Goal: Task Accomplishment & Management: Use online tool/utility

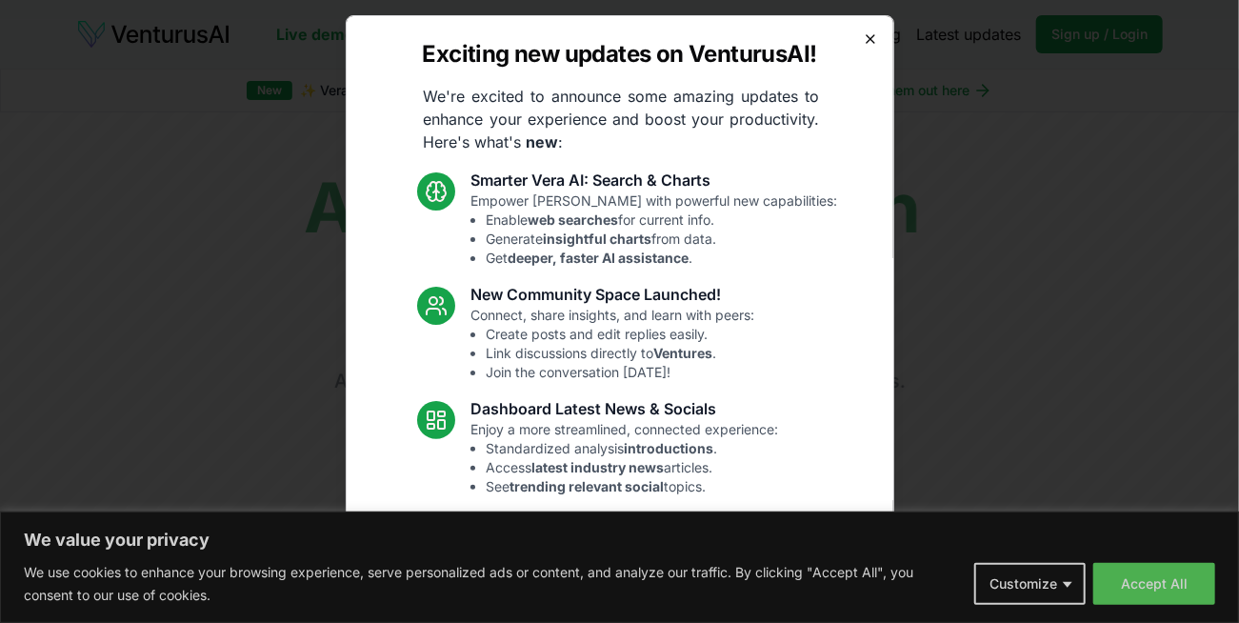
click at [866, 35] on icon "button" at bounding box center [870, 39] width 8 height 8
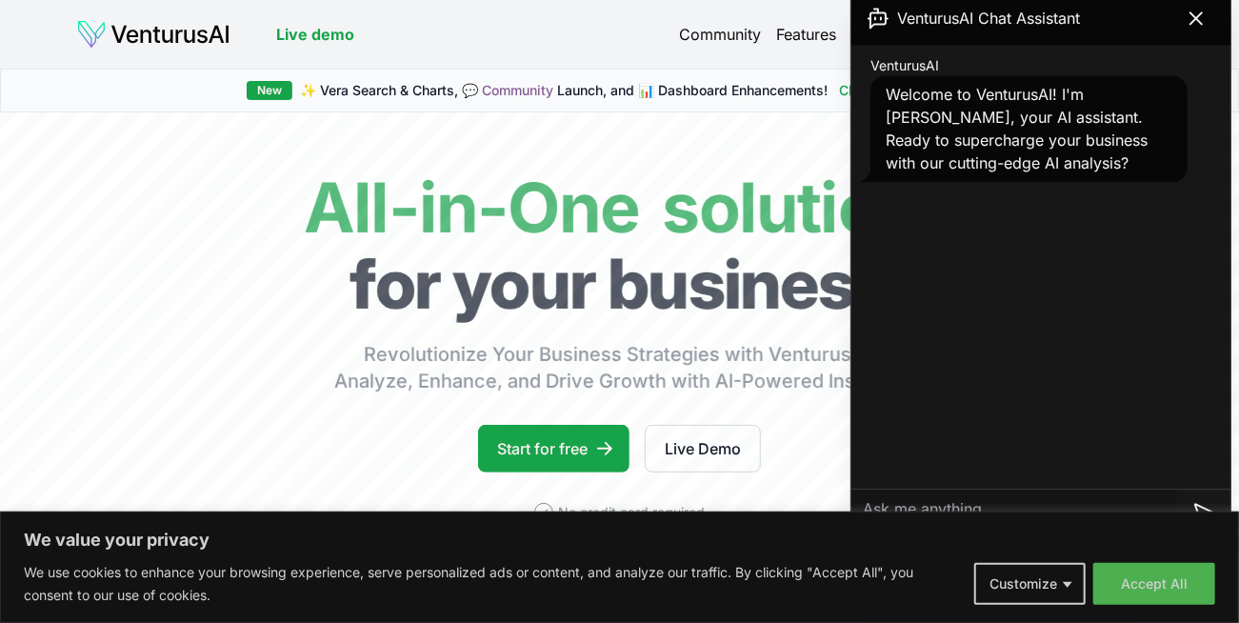
click at [1196, 17] on icon at bounding box center [1195, 18] width 23 height 23
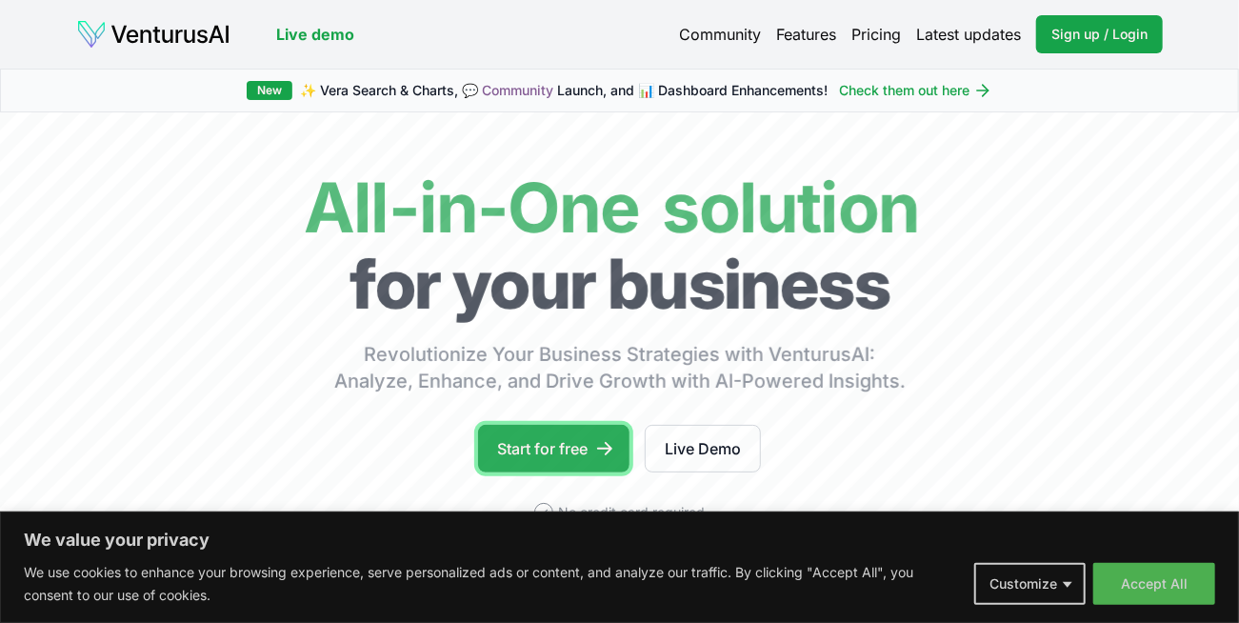
click at [550, 457] on link "Start for free" at bounding box center [553, 449] width 151 height 48
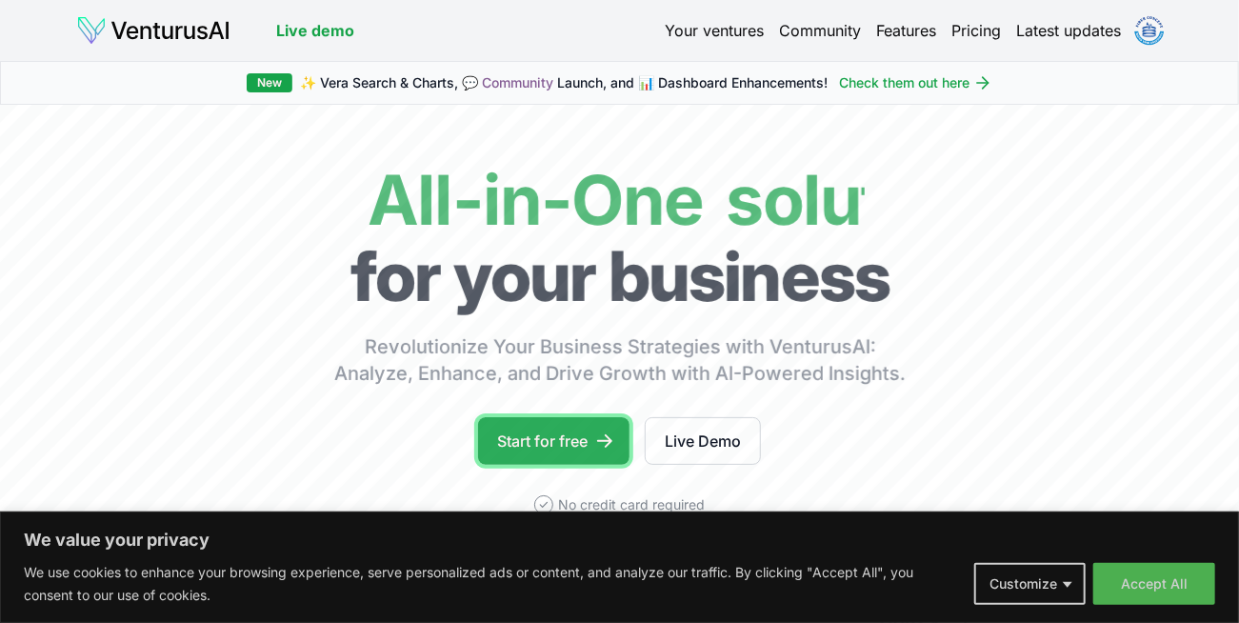
click at [566, 446] on link "Start for free" at bounding box center [553, 441] width 151 height 48
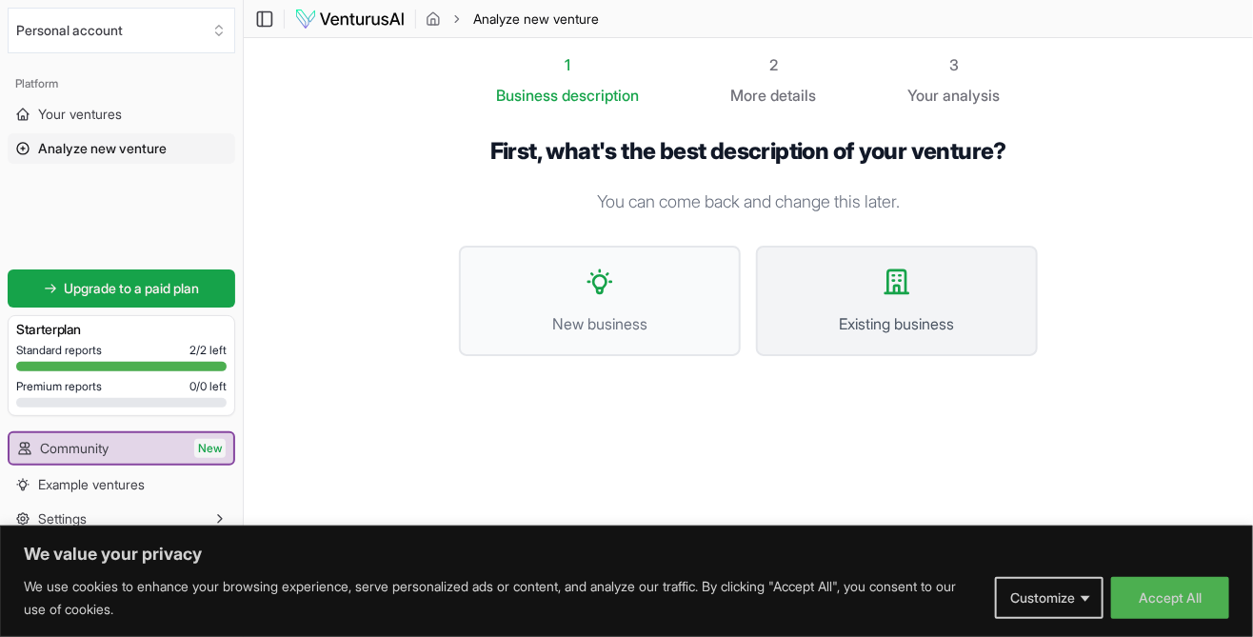
click at [887, 307] on button "Existing business" at bounding box center [897, 301] width 282 height 110
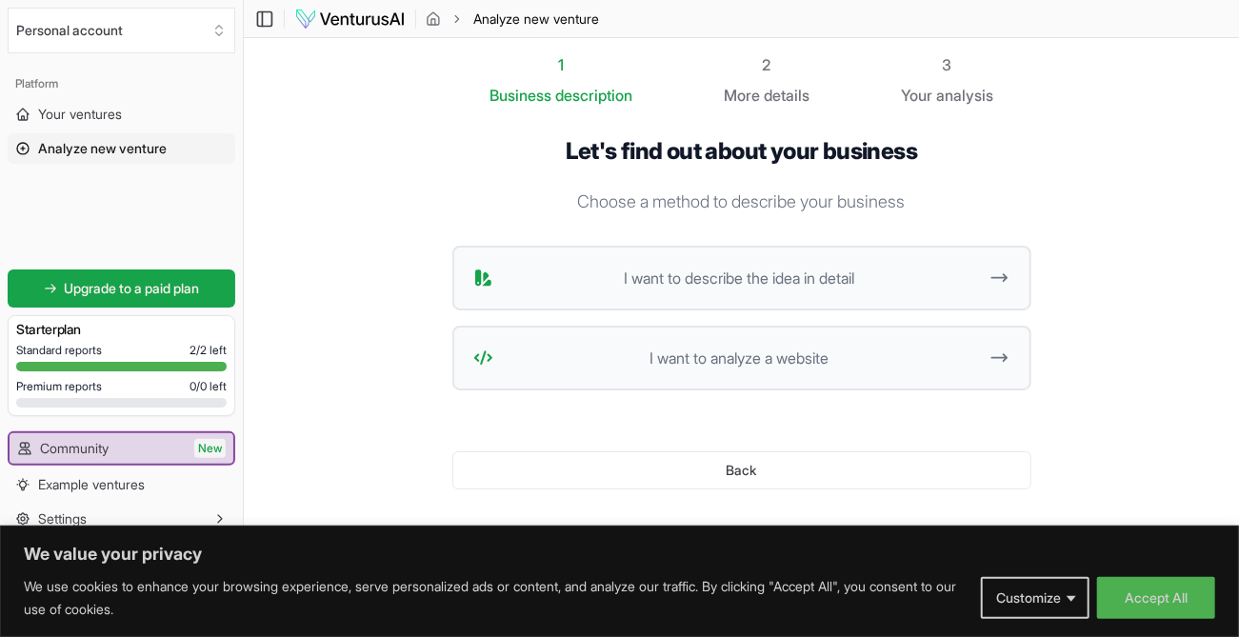
click at [759, 93] on span "More" at bounding box center [742, 95] width 36 height 23
click at [773, 75] on div "2" at bounding box center [767, 64] width 86 height 23
click at [993, 356] on icon at bounding box center [999, 357] width 15 height 7
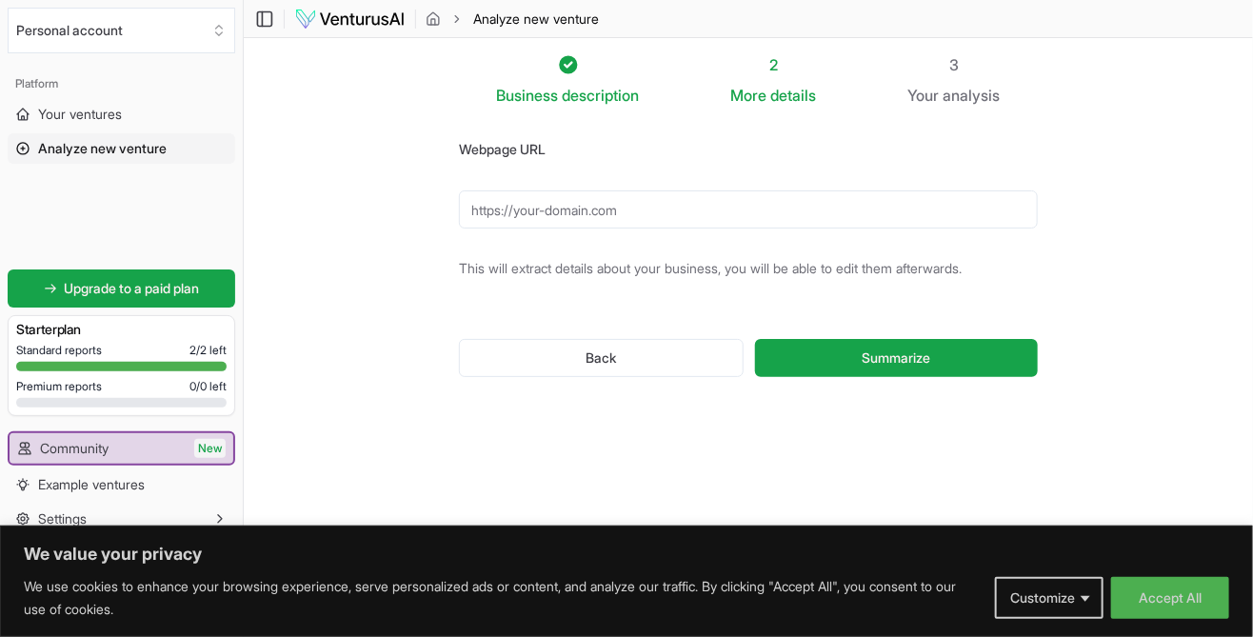
click at [596, 209] on input "Webpage URL" at bounding box center [748, 209] width 579 height 38
click at [594, 209] on input "Webpage URL" at bounding box center [748, 209] width 579 height 38
click at [641, 212] on input "Webpage URL" at bounding box center [748, 209] width 579 height 38
click at [591, 208] on input "Webpage URL" at bounding box center [748, 209] width 579 height 38
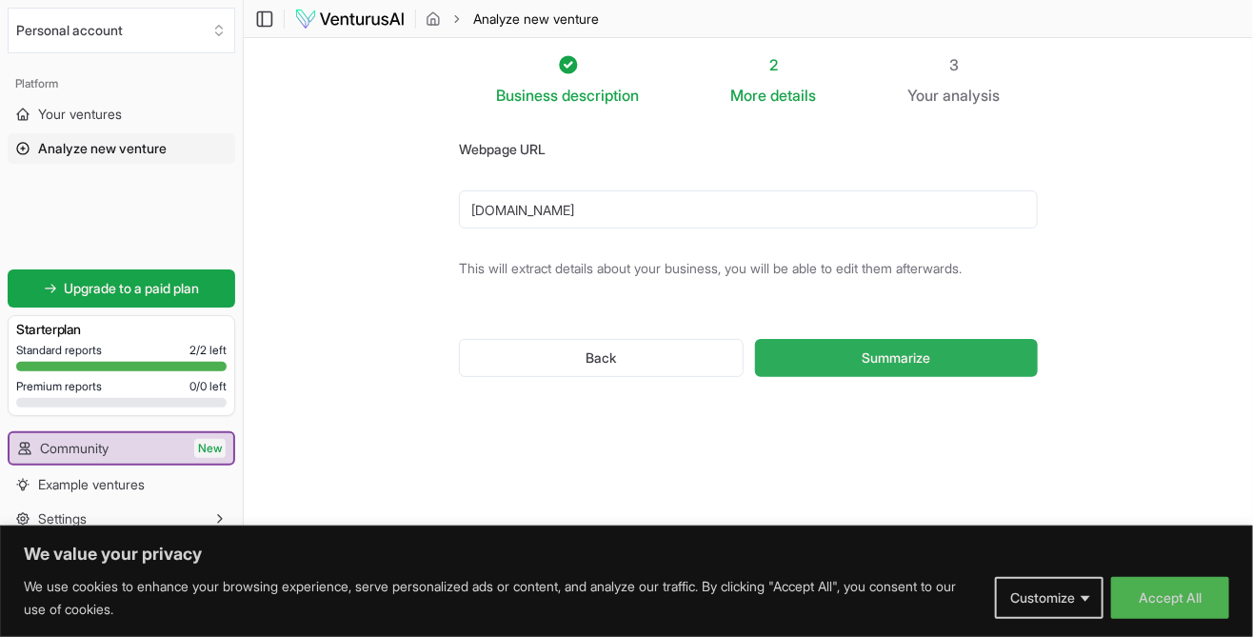
click at [891, 358] on span "Summarize" at bounding box center [896, 357] width 69 height 19
click at [724, 255] on form "Webpage URL [DOMAIN_NAME] This will extract details about your business, you wi…" at bounding box center [748, 272] width 579 height 270
click at [505, 216] on input "[DOMAIN_NAME]" at bounding box center [748, 209] width 579 height 38
click at [472, 209] on input "[DOMAIN_NAME]" at bounding box center [748, 209] width 579 height 38
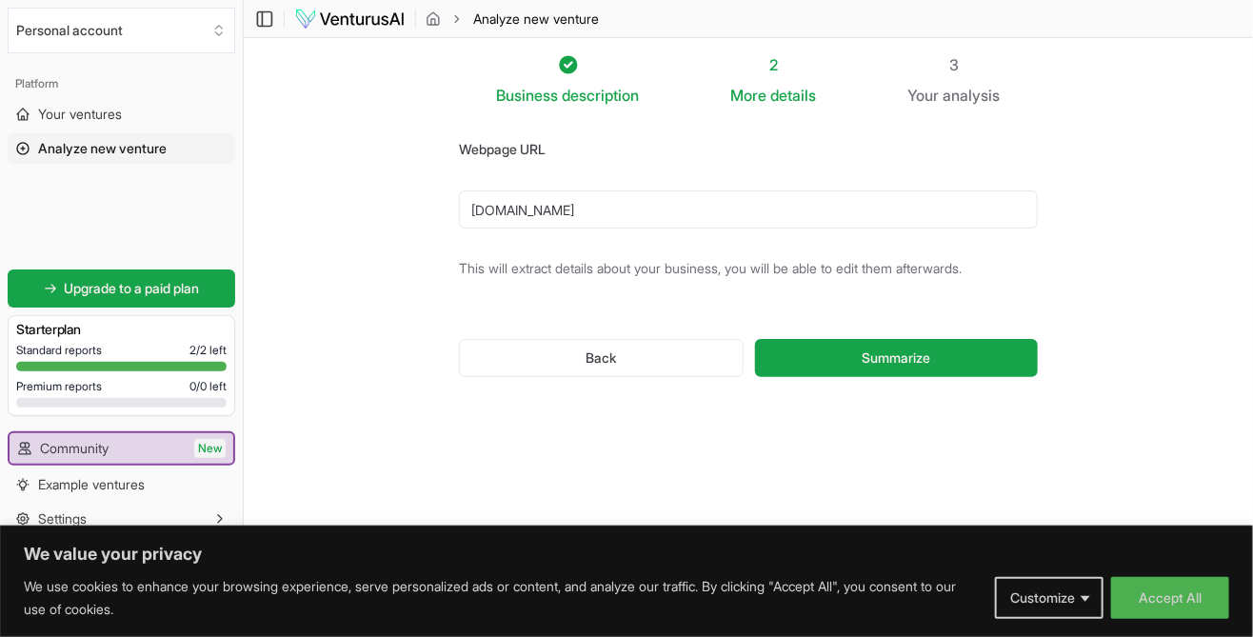
click at [472, 209] on input "[DOMAIN_NAME]" at bounding box center [748, 209] width 579 height 38
click at [652, 205] on input "[DOMAIN_NAME]" at bounding box center [748, 209] width 579 height 38
type input "w"
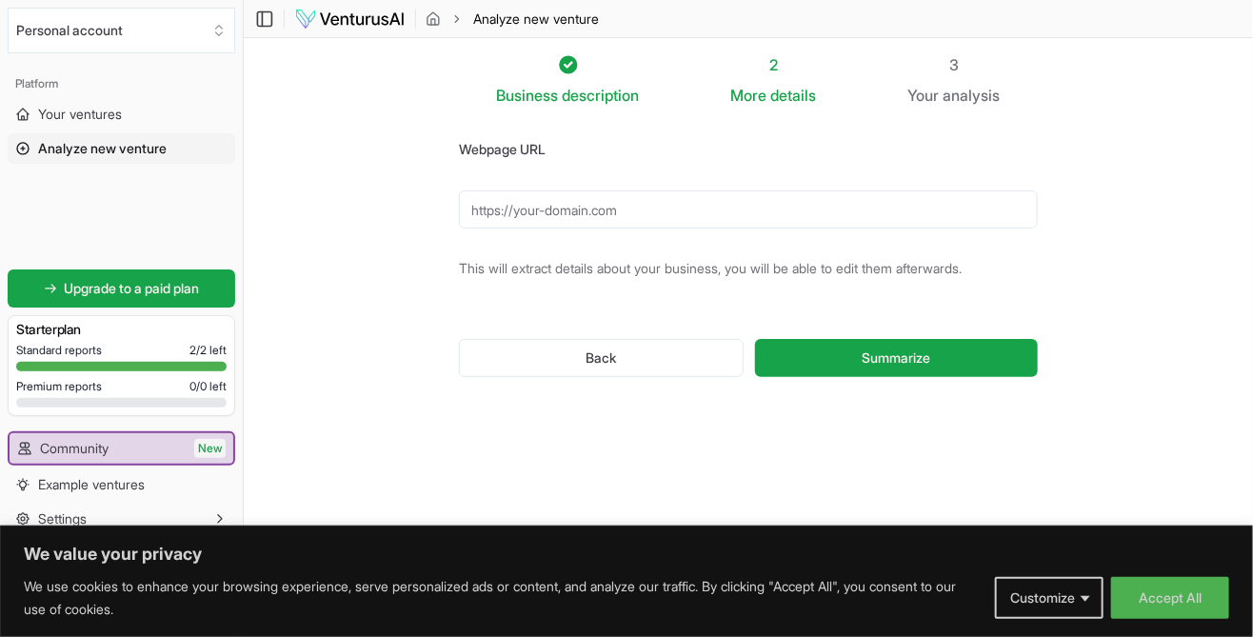
type input "h"
click at [586, 358] on button "Back" at bounding box center [601, 358] width 285 height 38
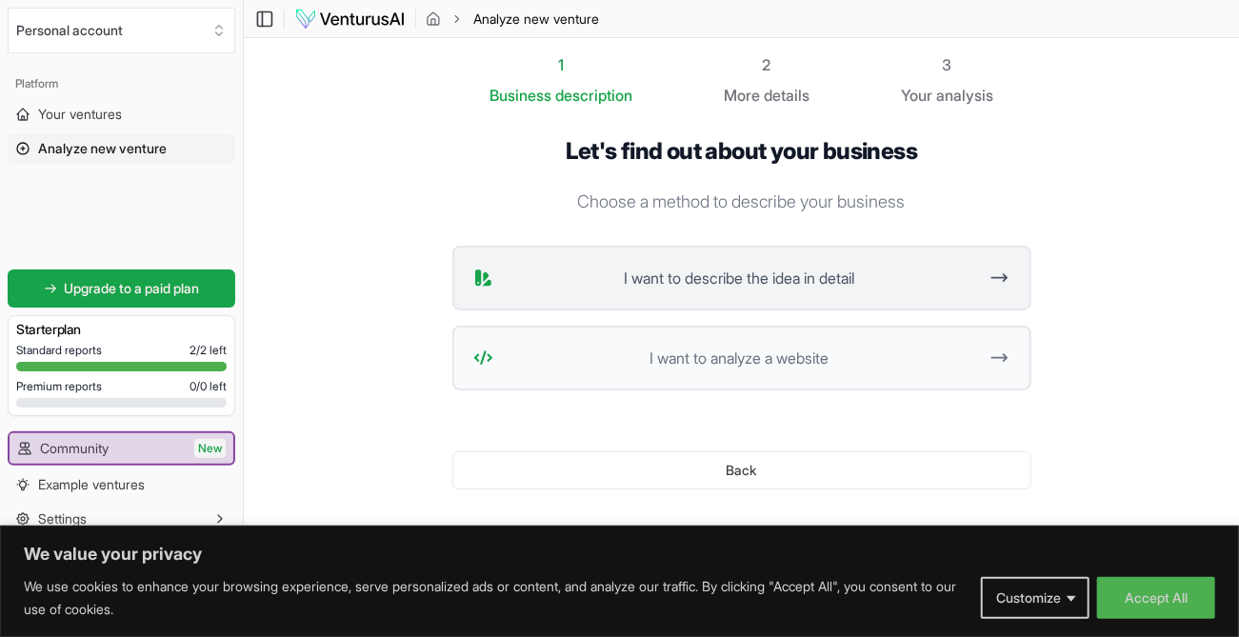
click at [684, 266] on button "I want to describe the idea in detail" at bounding box center [741, 278] width 579 height 65
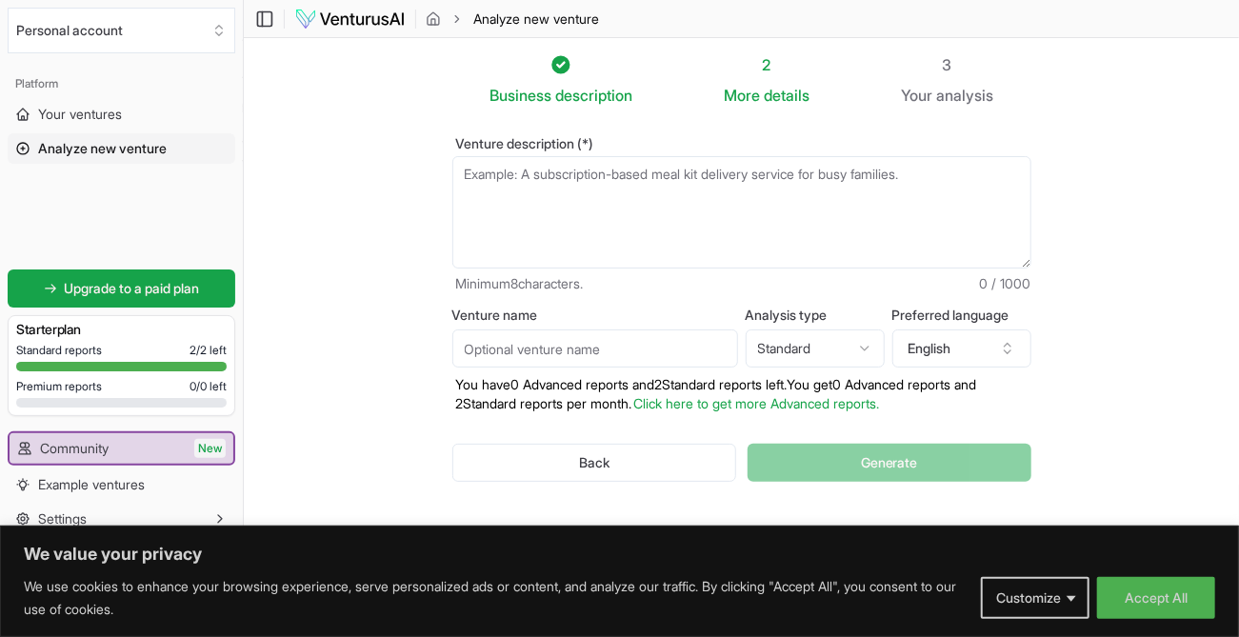
click at [600, 185] on textarea "Venture description (*)" at bounding box center [741, 212] width 579 height 112
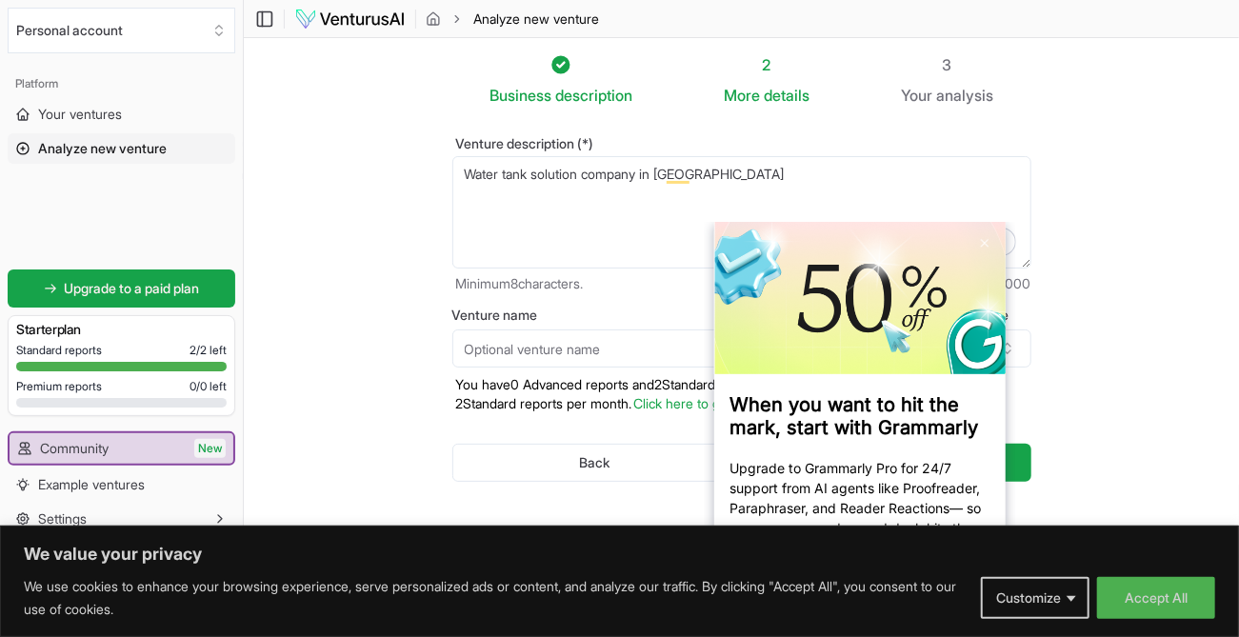
click at [1123, 275] on section "Business description 2 More details 3 Your analysis Venture description (*) Wat…" at bounding box center [741, 298] width 995 height 520
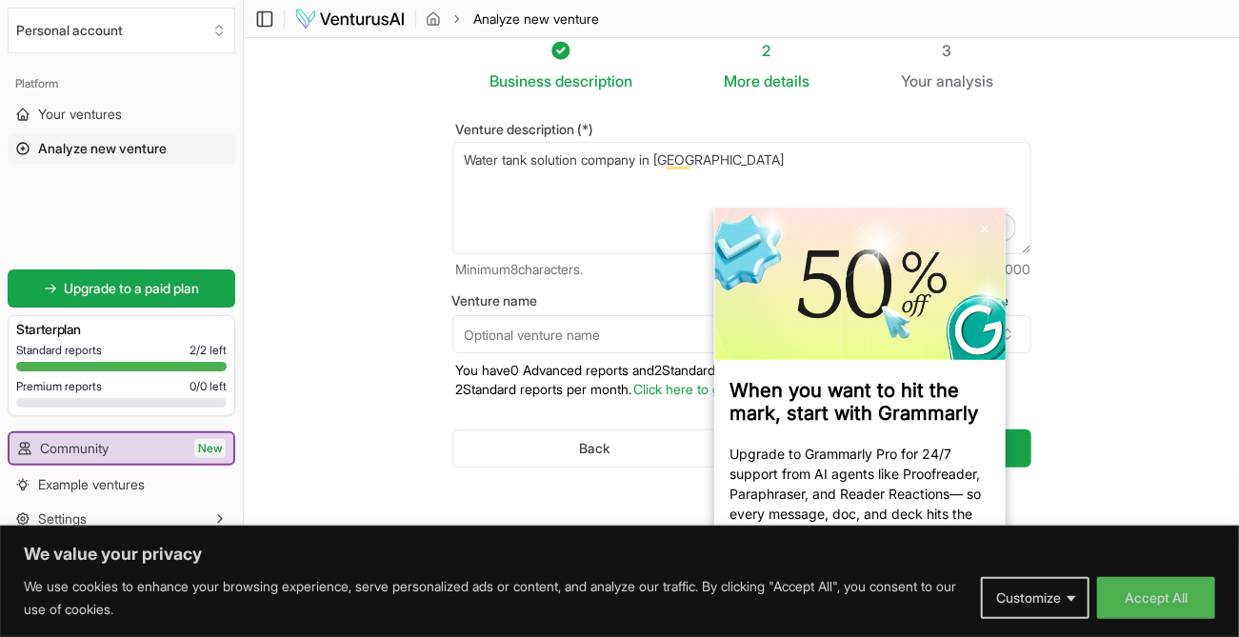
click at [1102, 373] on section "Business description 2 More details 3 Your analysis Venture description (*) Wat…" at bounding box center [741, 284] width 995 height 520
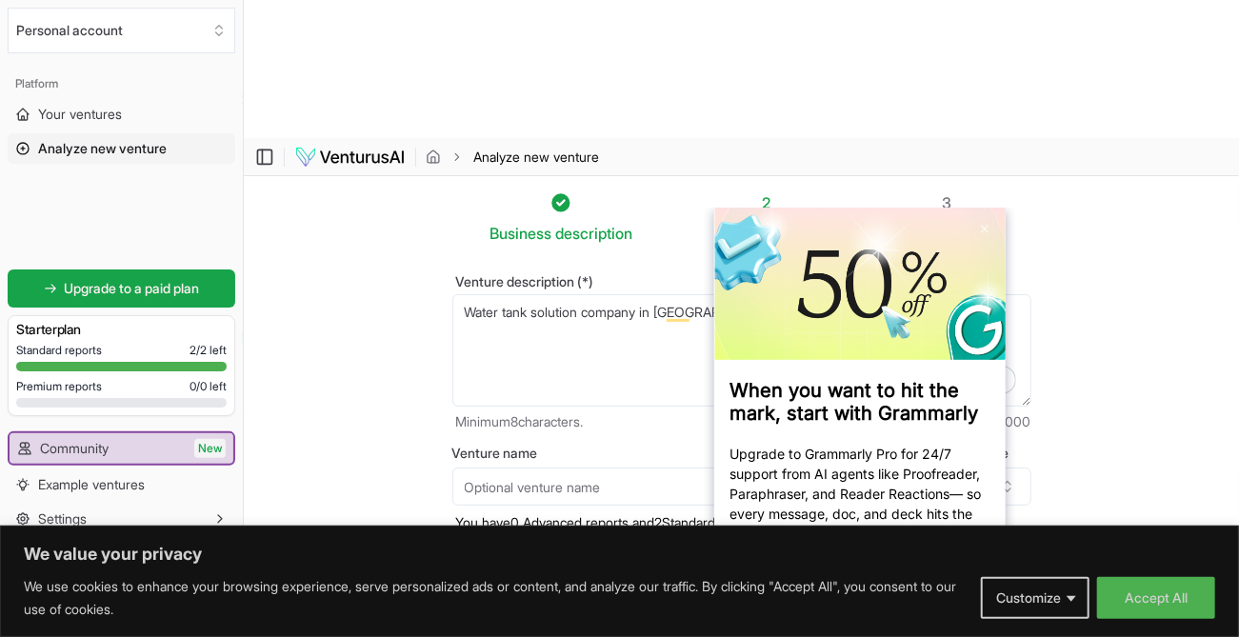
click at [727, 294] on textarea "Water tank solution company in [GEOGRAPHIC_DATA]" at bounding box center [741, 350] width 579 height 112
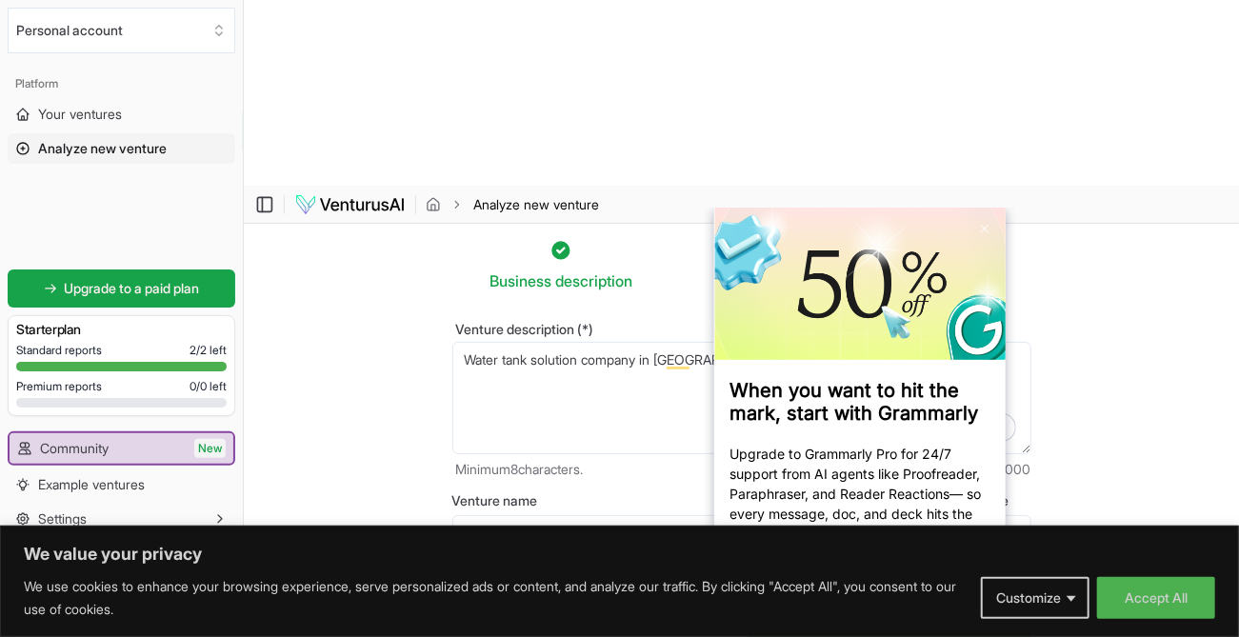
click at [693, 342] on textarea "Water tank solution company in [GEOGRAPHIC_DATA]" at bounding box center [741, 398] width 579 height 112
type textarea "Water tank solution company in the [GEOGRAPHIC_DATA]"
click at [1127, 374] on section "Business description 2 More details 3 Your analysis Venture description (*) Wat…" at bounding box center [741, 484] width 995 height 520
click at [1111, 251] on section "Business description 2 More details 3 Your analysis Venture description (*) Wat…" at bounding box center [741, 484] width 995 height 520
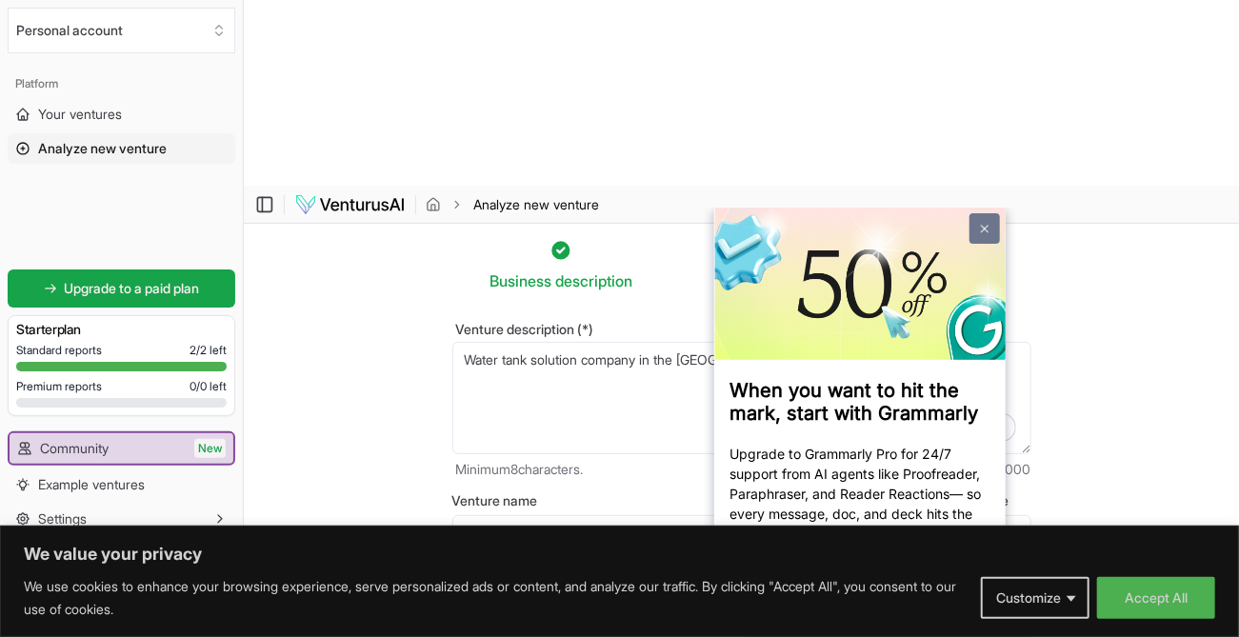
click at [988, 222] on link at bounding box center [983, 227] width 30 height 30
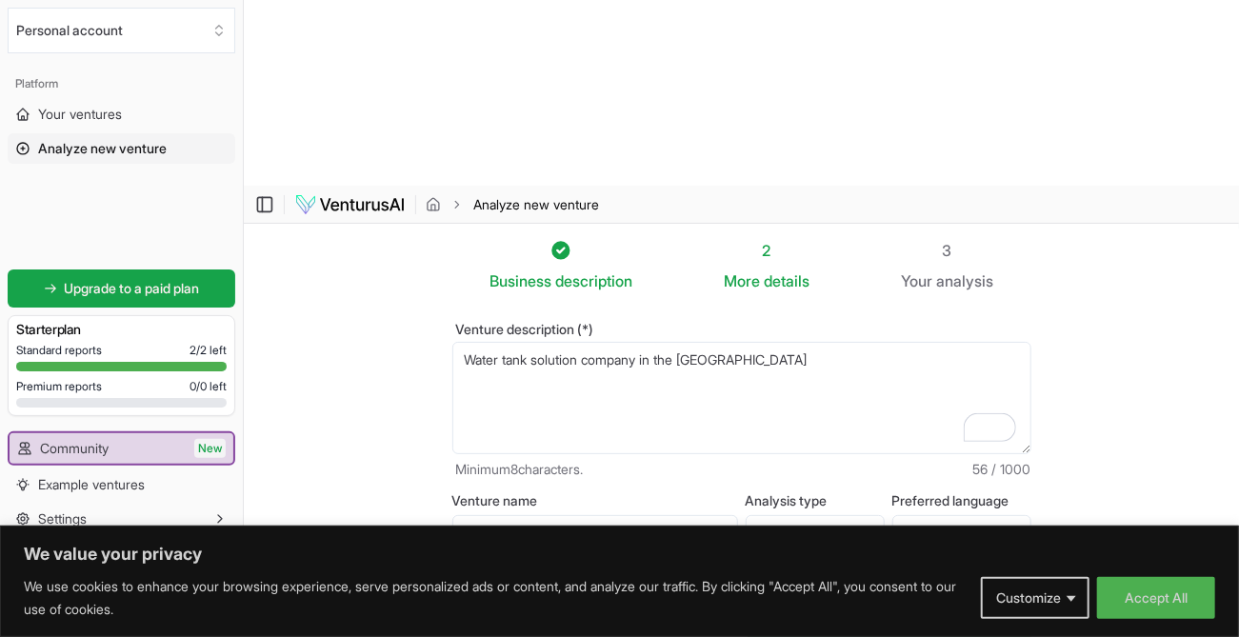
click at [582, 515] on input "Venture name" at bounding box center [595, 534] width 286 height 38
type input "Fiber Concept"
click at [866, 328] on html "We value your privacy We use cookies to enhance your browsing experience, serve…" at bounding box center [619, 304] width 1239 height 637
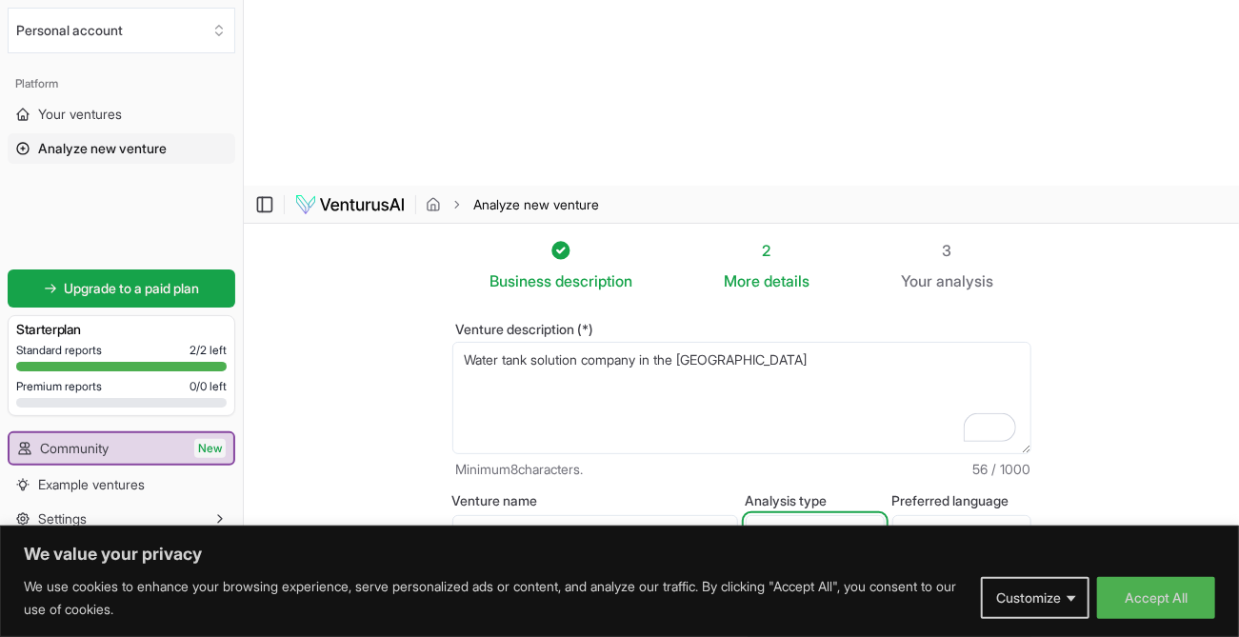
click at [866, 328] on html "We value your privacy We use cookies to enhance your browsing experience, serve…" at bounding box center [619, 304] width 1239 height 637
click at [858, 622] on button "Generate" at bounding box center [888, 648] width 283 height 38
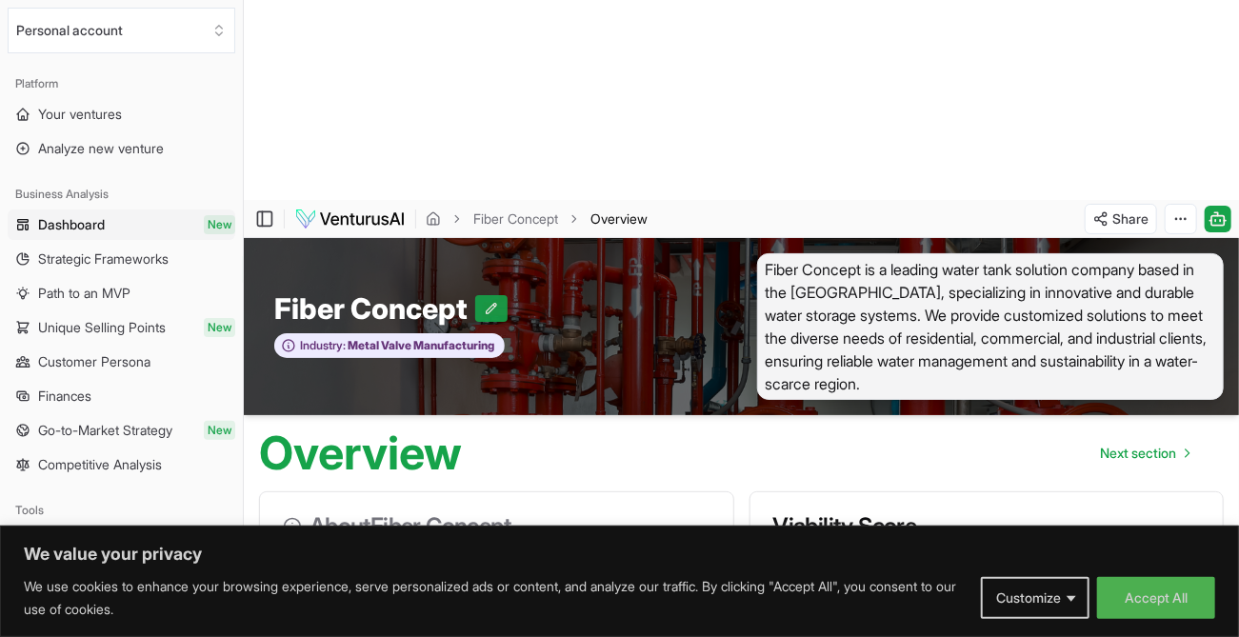
click at [491, 302] on icon at bounding box center [491, 308] width 13 height 13
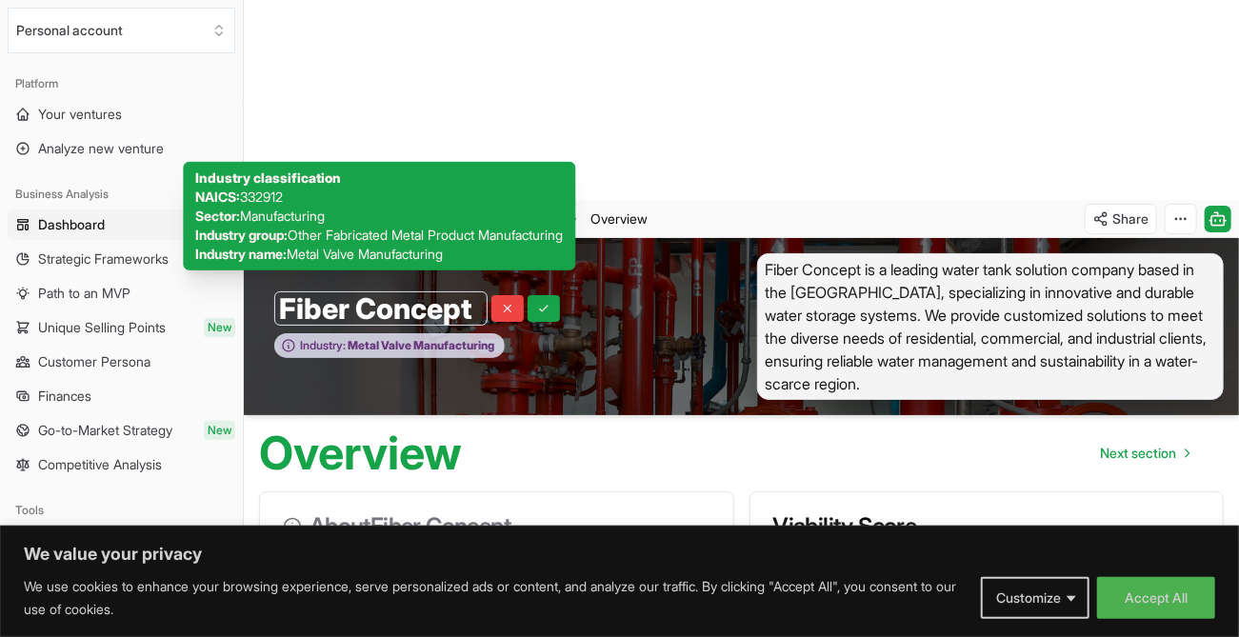
click at [494, 338] on span "Metal Valve Manufacturing" at bounding box center [420, 345] width 149 height 15
click at [286, 338] on icon at bounding box center [288, 345] width 15 height 15
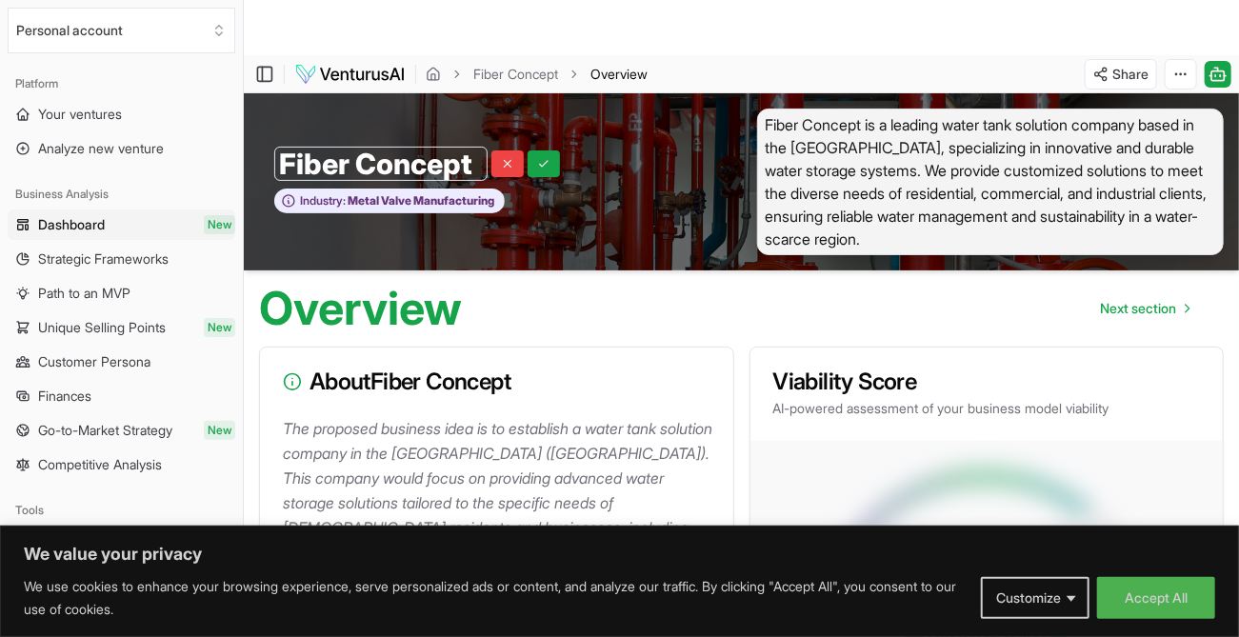
scroll to position [240, 0]
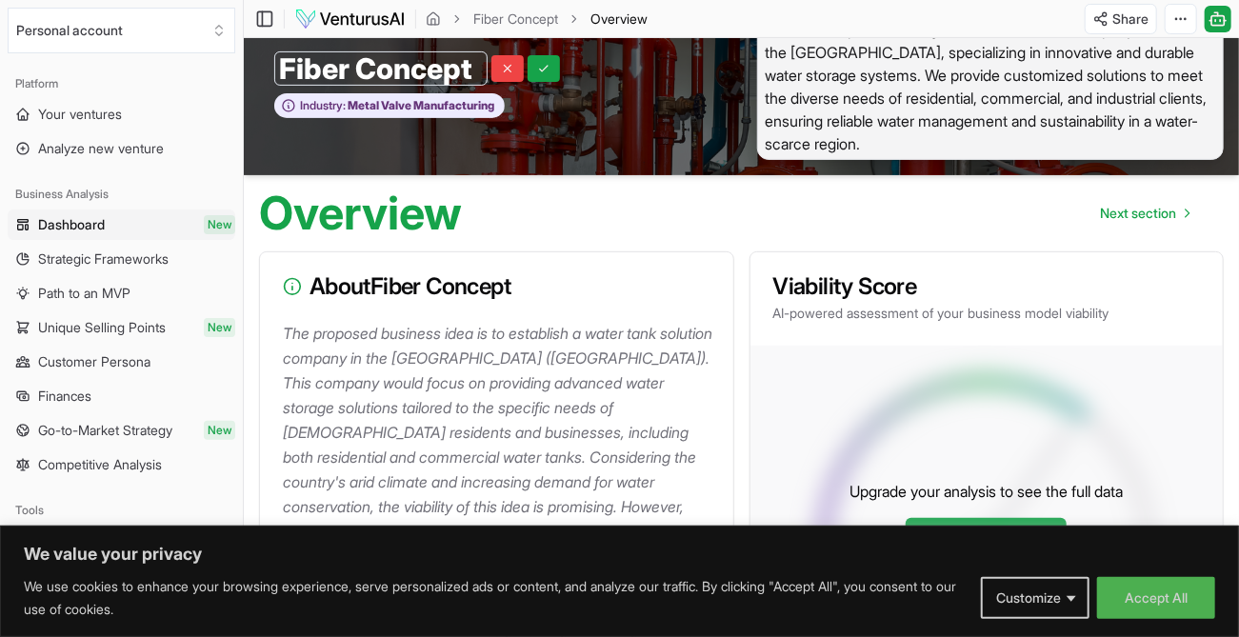
click at [967, 518] on link "Convert to Advanced" at bounding box center [985, 537] width 161 height 38
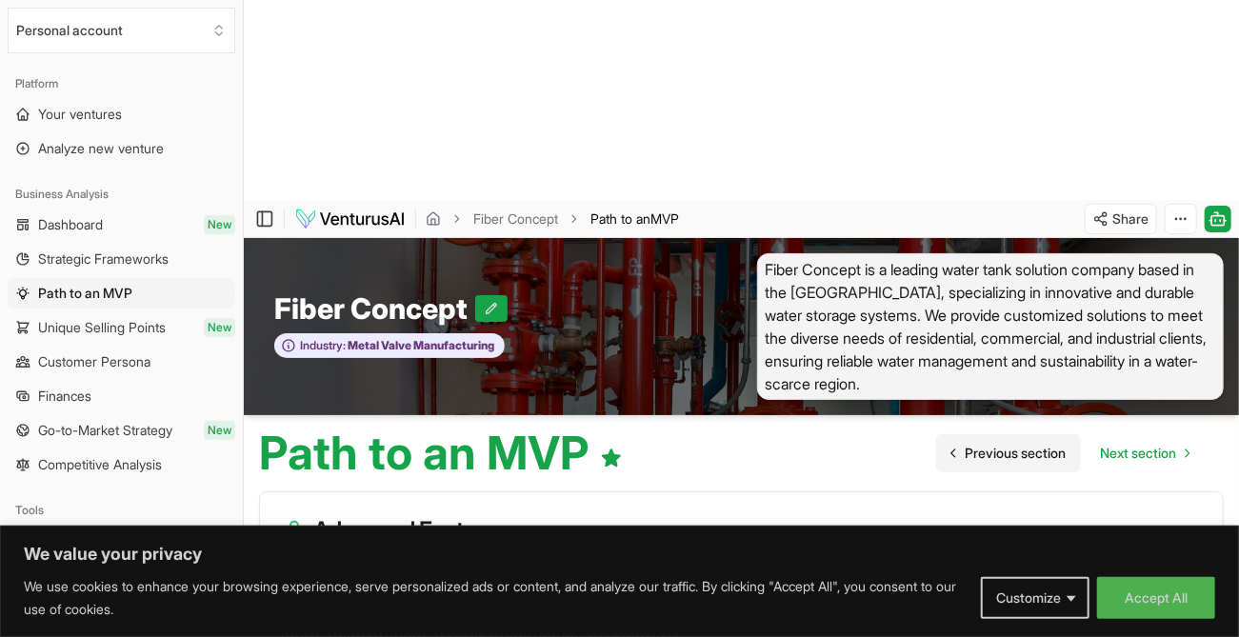
click at [964, 444] on span "Previous section" at bounding box center [1014, 453] width 101 height 19
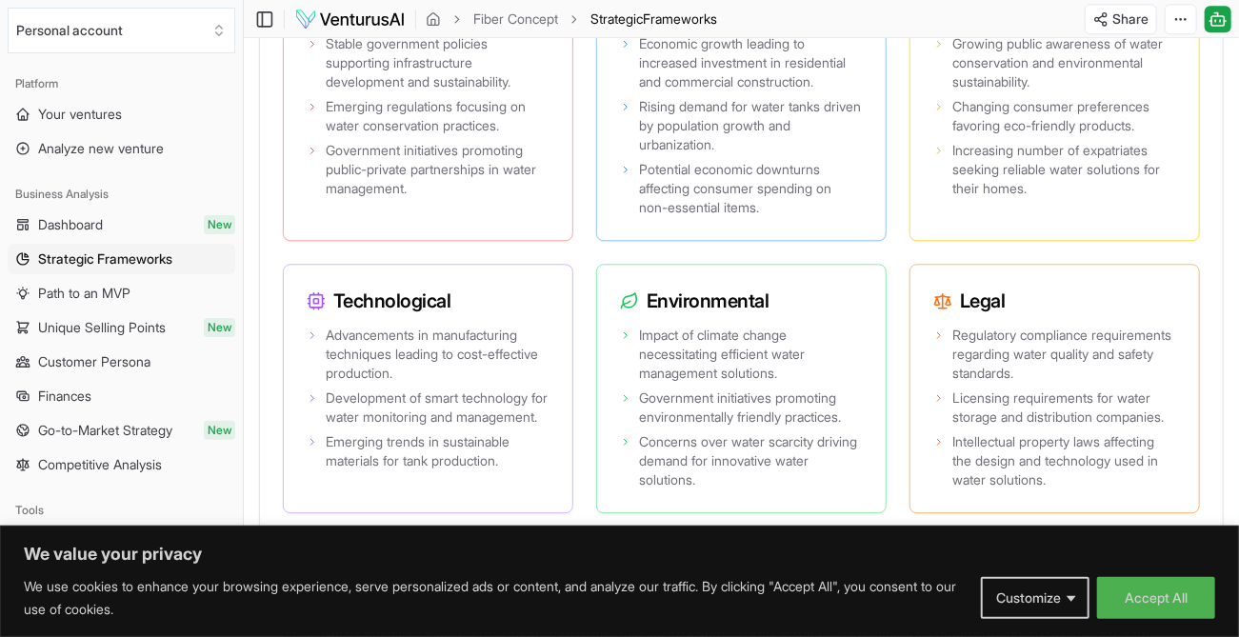
scroll to position [2380, 0]
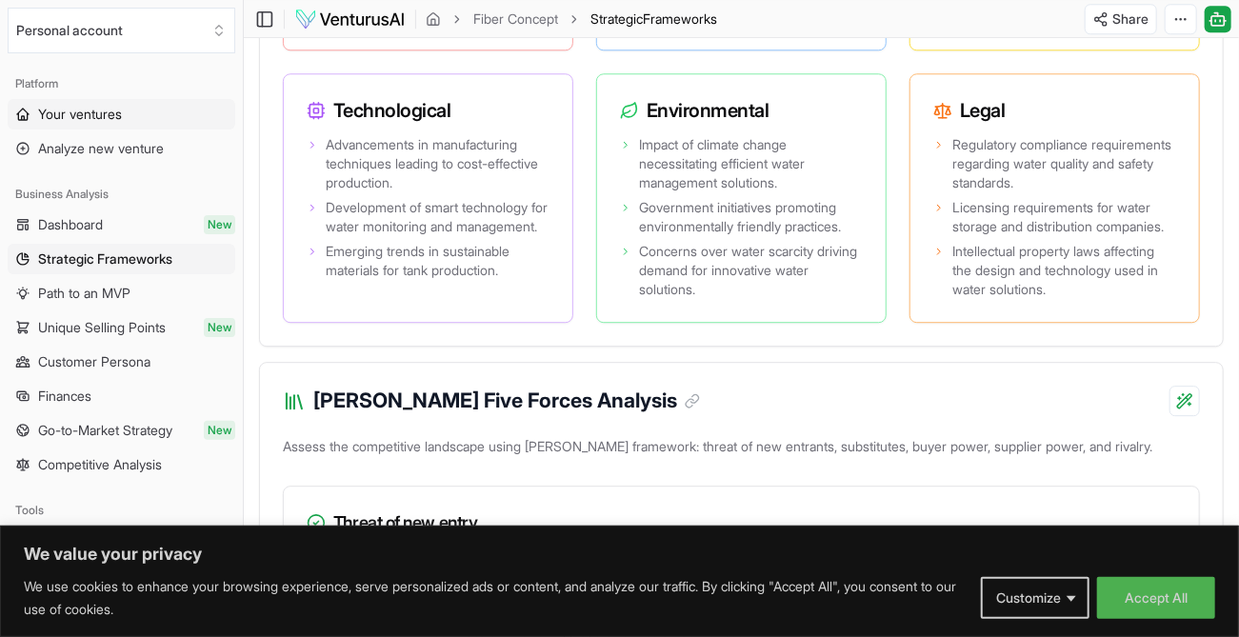
click at [90, 116] on span "Your ventures" at bounding box center [80, 114] width 84 height 19
